Goal: Use online tool/utility: Utilize a website feature to perform a specific function

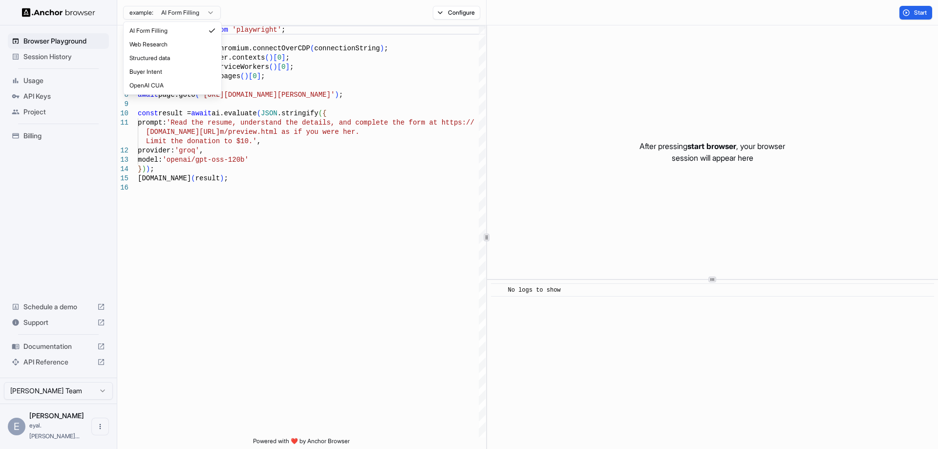
click at [206, 13] on html "Browser Playground Session History Usage API Keys Project Billing Schedule a de…" at bounding box center [469, 224] width 938 height 449
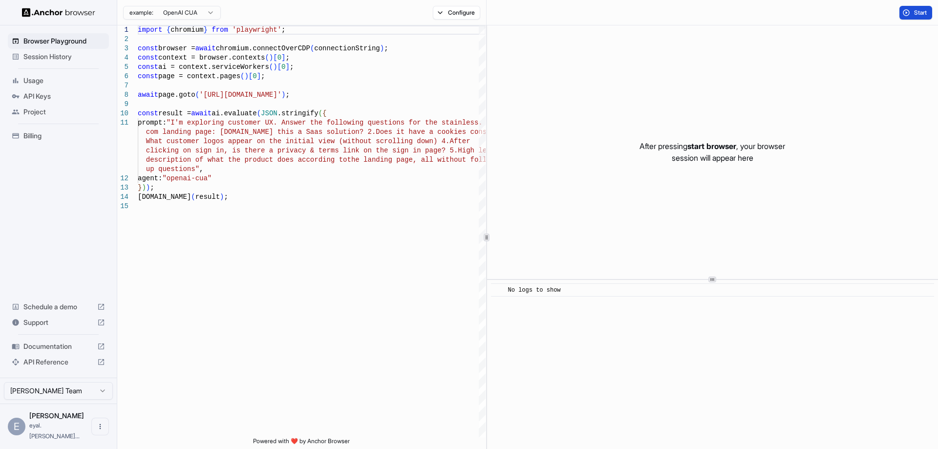
click at [921, 14] on span "Start" at bounding box center [921, 13] width 14 height 8
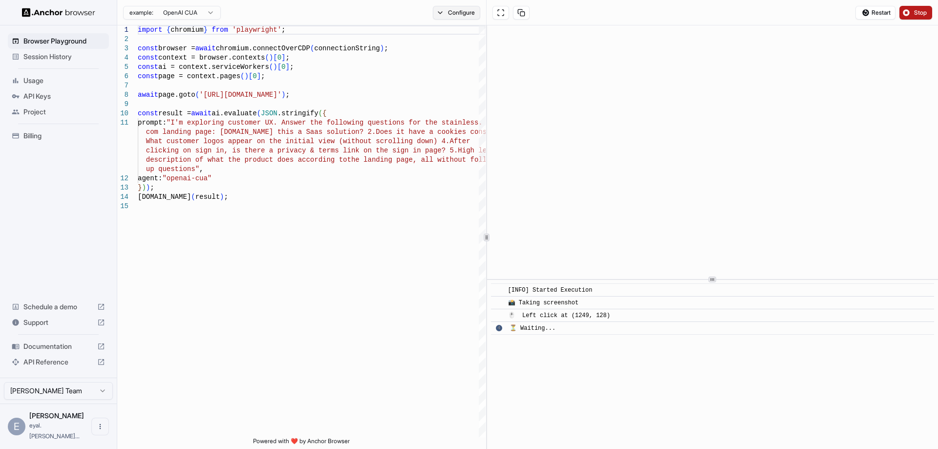
click at [439, 13] on button "Configure" at bounding box center [456, 13] width 47 height 14
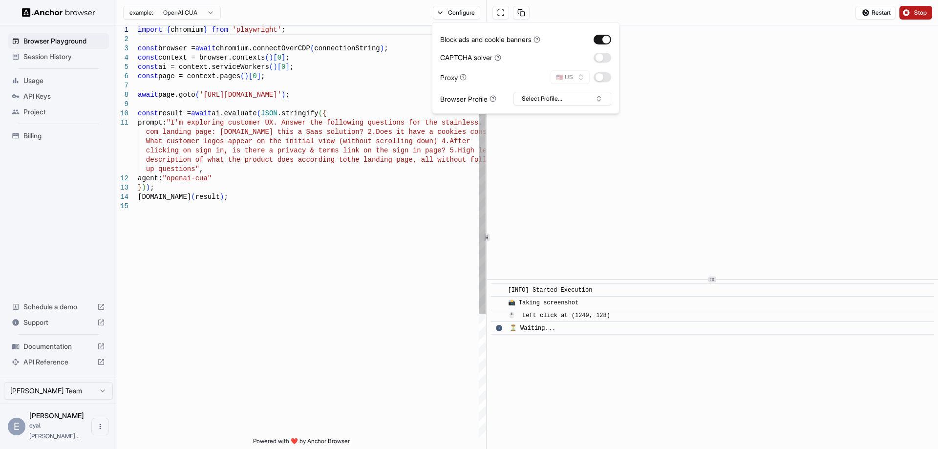
type textarea "**********"
click at [224, 234] on div "import { chromium } from 'playwright' ; const browser = await chromium.connectO…" at bounding box center [312, 319] width 348 height 588
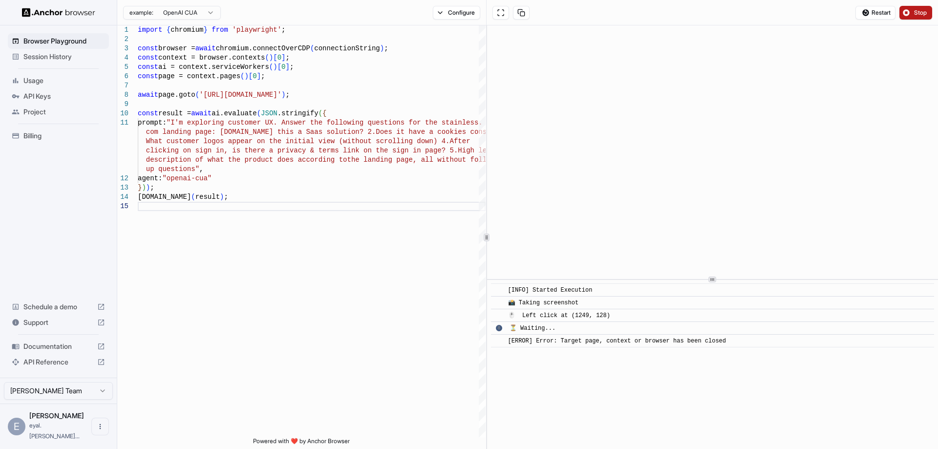
click at [919, 9] on span "Stop" at bounding box center [921, 13] width 14 height 8
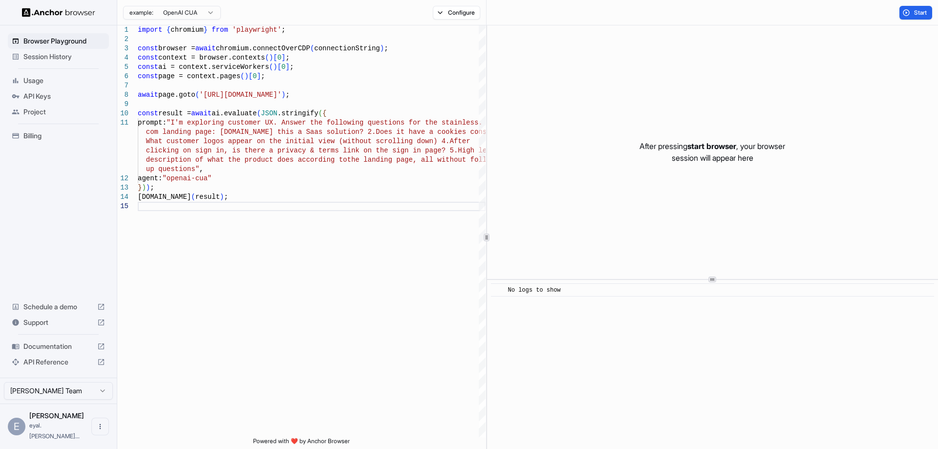
click at [33, 138] on span "Billing" at bounding box center [64, 136] width 82 height 10
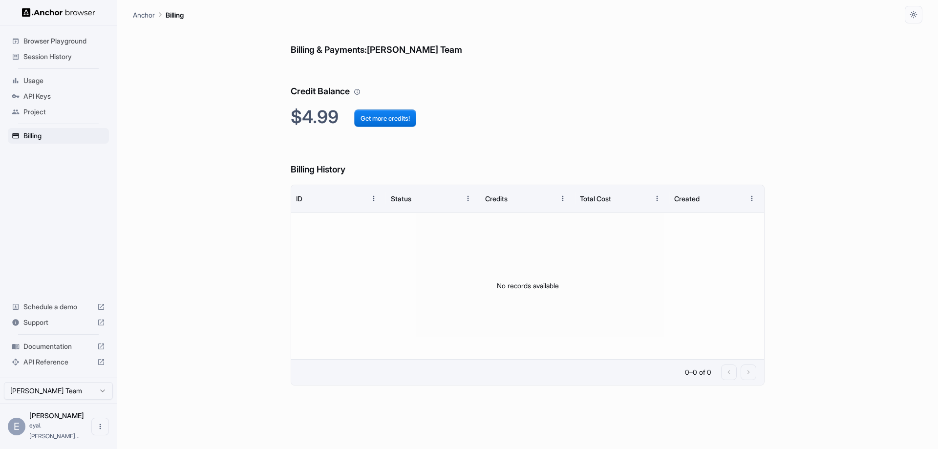
click at [39, 327] on span "Support" at bounding box center [58, 323] width 70 height 10
click at [99, 402] on html "Browser Playground Session History Usage API Keys Project Billing Schedule a de…" at bounding box center [469, 224] width 938 height 449
